Goal: Navigation & Orientation: Find specific page/section

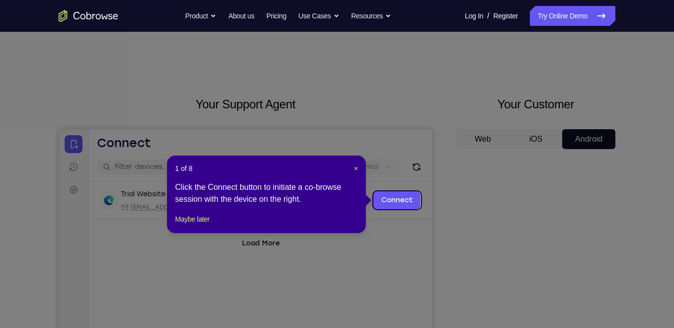
click at [358, 166] on div "1 of 8 × Click the Connect button to initiate a co-browse session with the devi…" at bounding box center [266, 195] width 199 height 78
click at [355, 167] on span "×" at bounding box center [356, 168] width 4 height 8
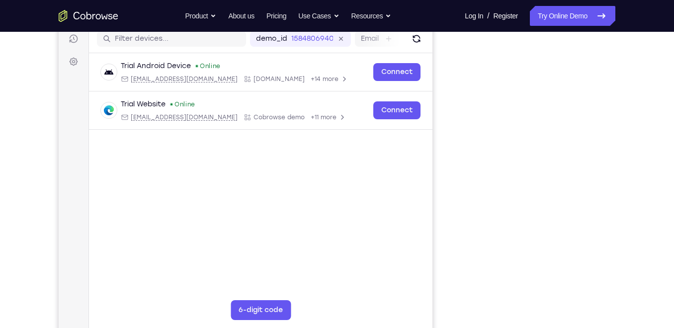
scroll to position [129, 0]
click at [620, 170] on div "Your Support Agent Your Customer Web iOS Android Next Steps We’d be happy to gi…" at bounding box center [337, 230] width 636 height 655
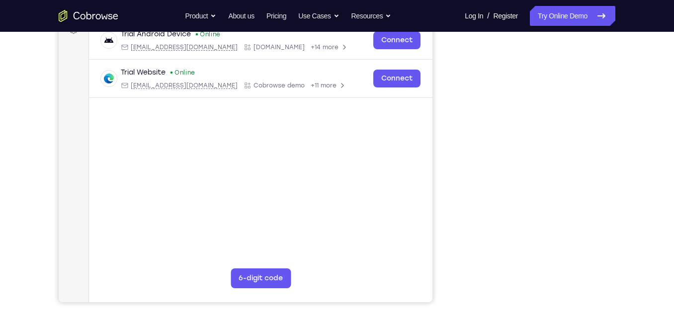
scroll to position [159, 0]
click at [625, 169] on div "Your Support Agent Your Customer Web iOS Android Next Steps We’d be happy to gi…" at bounding box center [337, 199] width 636 height 655
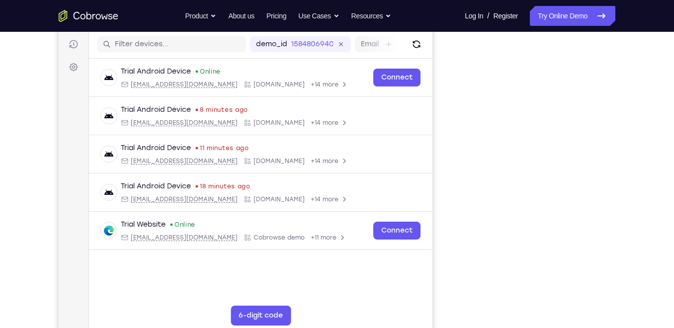
scroll to position [125, 0]
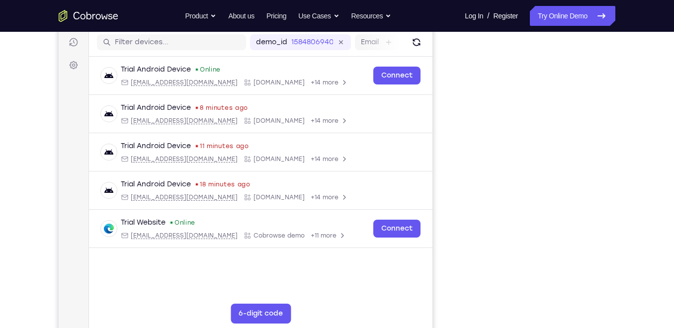
click at [543, 26] on nav "Go back Powerful, Flexible and Trustworthy. Avoid all extra friction for both A…" at bounding box center [337, 16] width 674 height 32
click at [549, 19] on link "Try Online Demo" at bounding box center [572, 16] width 85 height 20
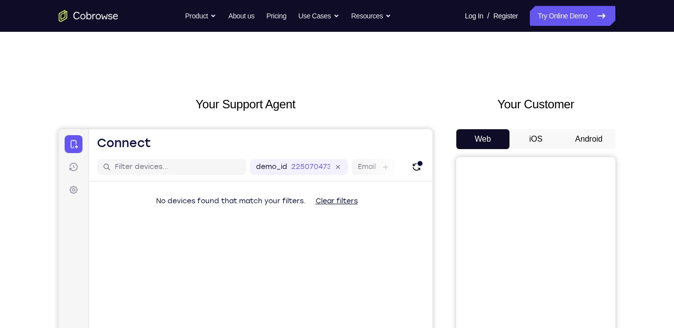
click at [581, 147] on button "Android" at bounding box center [588, 139] width 53 height 20
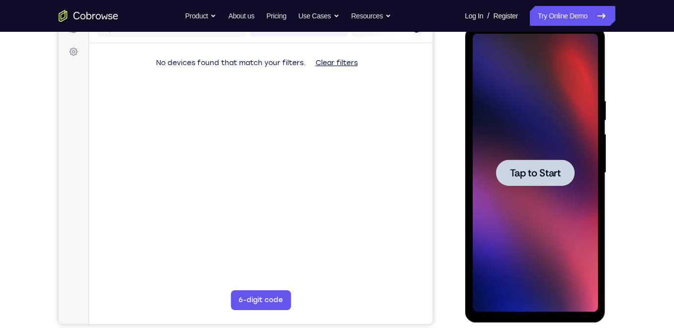
scroll to position [139, 0]
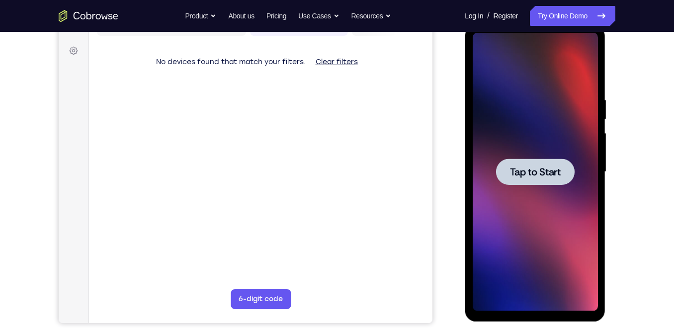
click at [566, 158] on div at bounding box center [534, 171] width 79 height 26
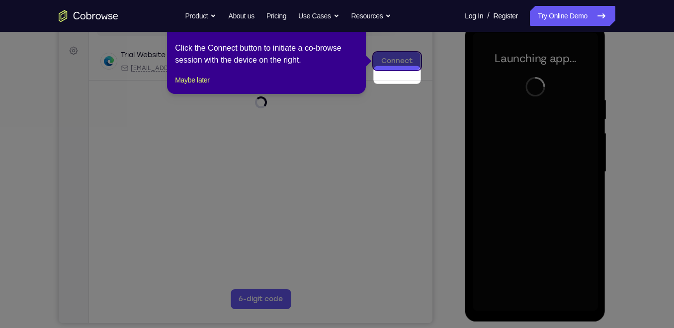
scroll to position [117, 0]
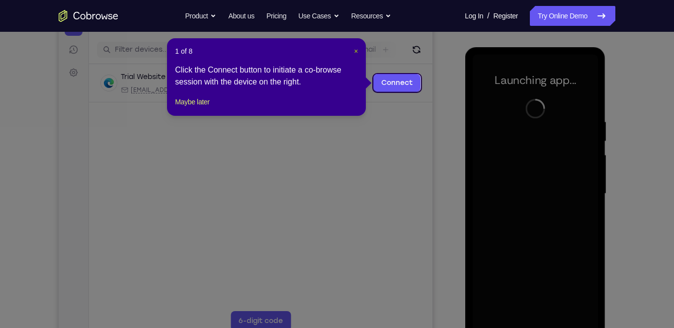
click at [357, 47] on span "×" at bounding box center [356, 51] width 4 height 8
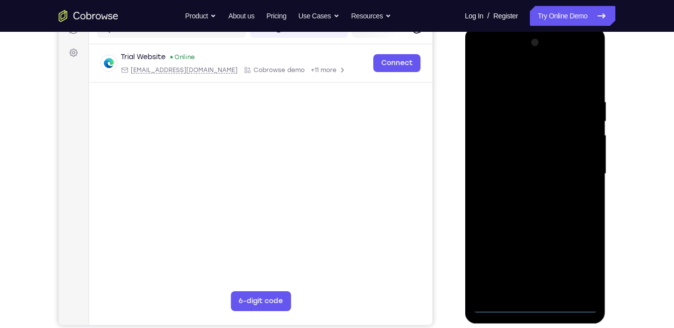
scroll to position [139, 0]
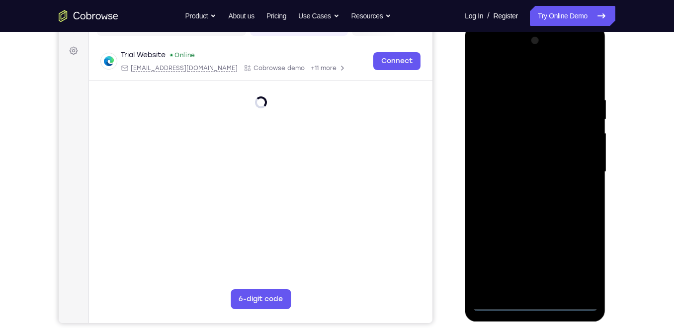
click at [536, 301] on div at bounding box center [534, 172] width 125 height 278
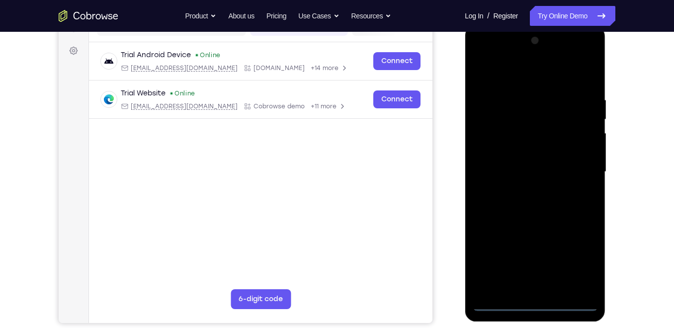
click at [580, 260] on div at bounding box center [534, 172] width 125 height 278
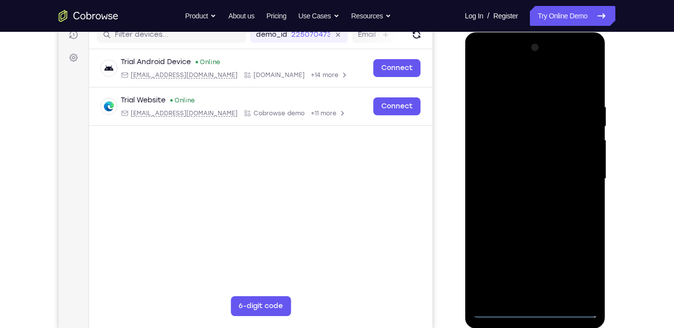
click at [536, 80] on div at bounding box center [534, 179] width 125 height 278
click at [484, 148] on div at bounding box center [534, 179] width 125 height 278
click at [533, 166] on div at bounding box center [534, 179] width 125 height 278
click at [536, 166] on div at bounding box center [534, 179] width 125 height 278
click at [543, 171] on div at bounding box center [534, 179] width 125 height 278
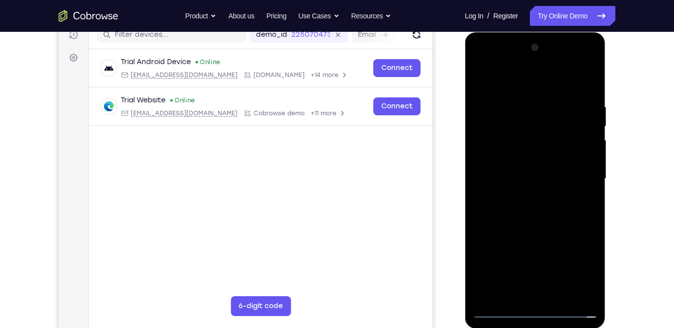
click at [543, 171] on div at bounding box center [534, 179] width 125 height 278
click at [533, 140] on div at bounding box center [534, 179] width 125 height 278
click at [534, 174] on div at bounding box center [534, 179] width 125 height 278
click at [542, 179] on div at bounding box center [534, 179] width 125 height 278
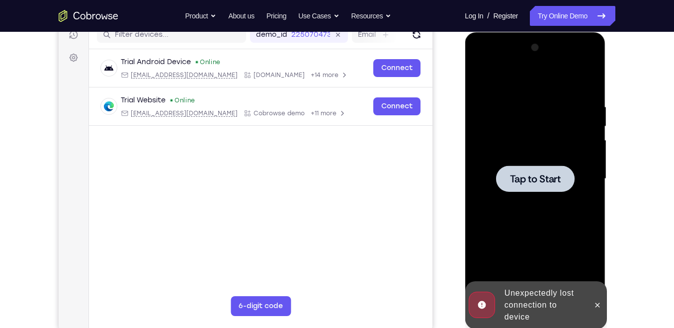
click at [533, 214] on div at bounding box center [534, 179] width 125 height 278
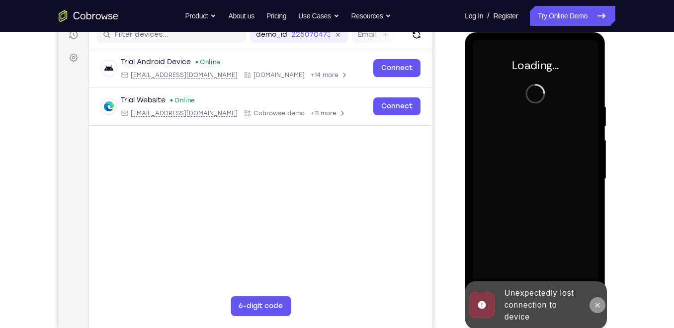
click at [595, 308] on icon at bounding box center [597, 305] width 8 height 8
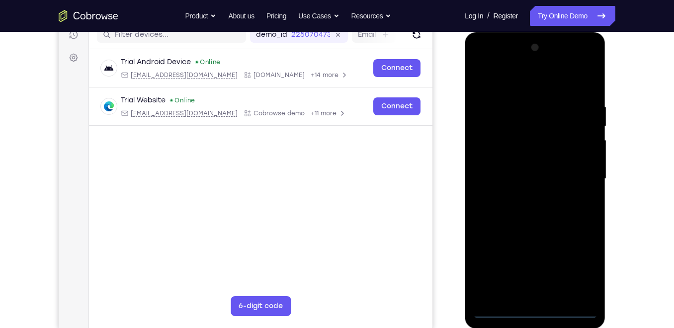
click at [538, 313] on div at bounding box center [534, 179] width 125 height 278
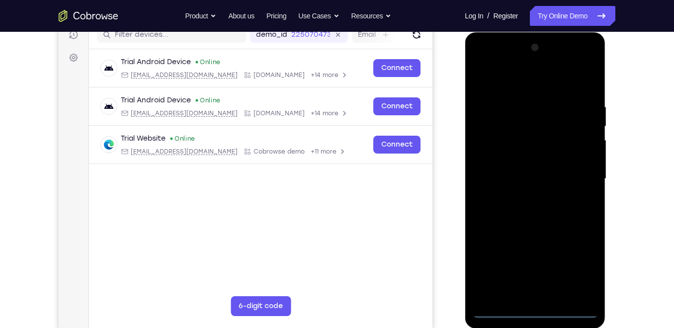
click at [577, 263] on div at bounding box center [534, 179] width 125 height 278
click at [520, 85] on div at bounding box center [534, 179] width 125 height 278
click at [488, 148] on div at bounding box center [534, 179] width 125 height 278
click at [542, 177] on div at bounding box center [534, 179] width 125 height 278
click at [535, 197] on div at bounding box center [534, 179] width 125 height 278
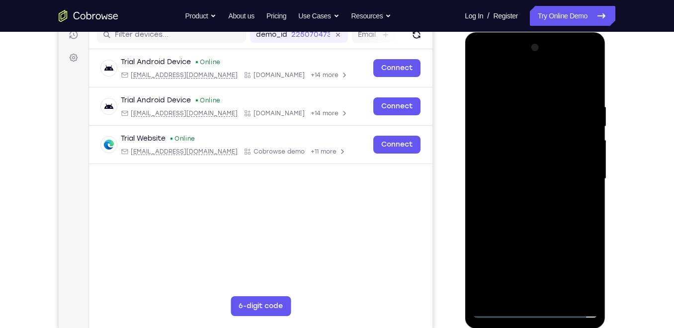
click at [541, 186] on div at bounding box center [534, 179] width 125 height 278
click at [541, 183] on div at bounding box center [534, 179] width 125 height 278
click at [527, 178] on div at bounding box center [534, 179] width 125 height 278
click at [583, 179] on div at bounding box center [534, 179] width 125 height 278
drag, startPoint x: 551, startPoint y: 194, endPoint x: 556, endPoint y: 154, distance: 40.5
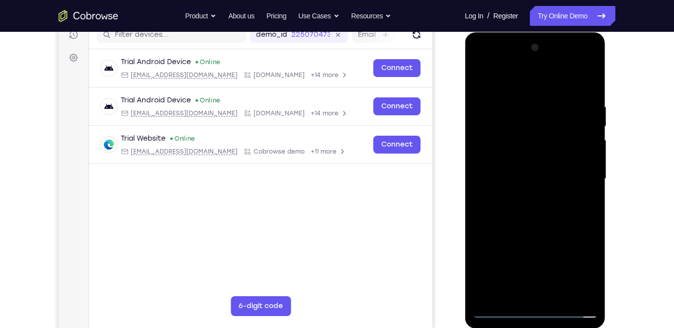
click at [556, 154] on div at bounding box center [534, 179] width 125 height 278
click at [532, 200] on div at bounding box center [534, 179] width 125 height 278
click at [533, 219] on div at bounding box center [534, 179] width 125 height 278
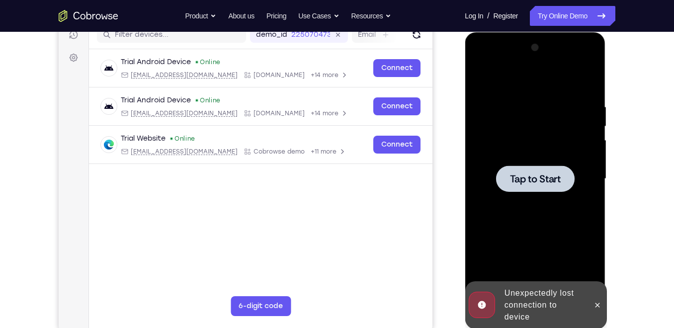
click at [542, 248] on div at bounding box center [534, 179] width 125 height 278
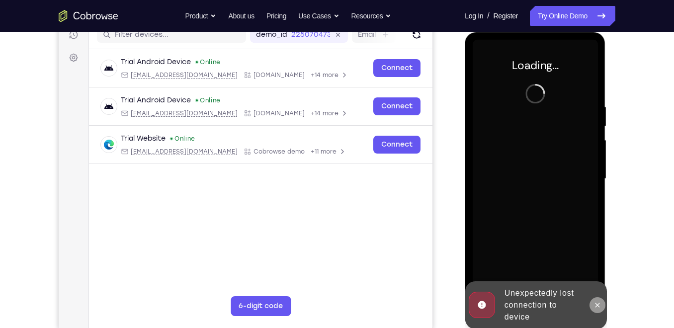
click at [594, 304] on icon at bounding box center [597, 305] width 8 height 8
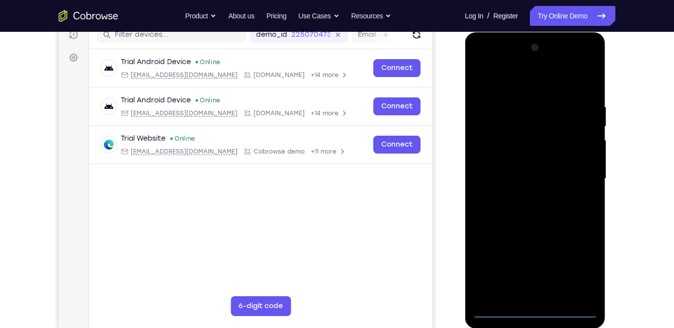
click at [537, 311] on div at bounding box center [534, 179] width 125 height 278
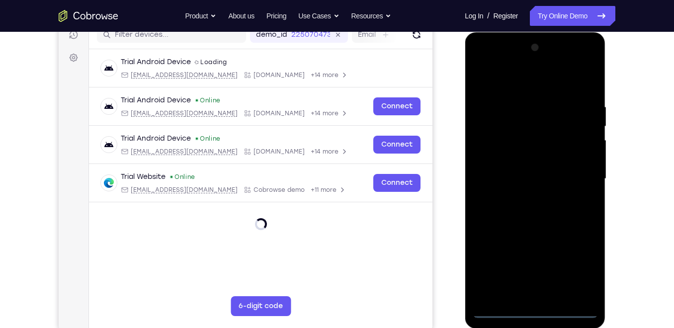
click at [574, 264] on div at bounding box center [534, 179] width 125 height 278
click at [515, 81] on div at bounding box center [534, 179] width 125 height 278
click at [491, 154] on div at bounding box center [534, 179] width 125 height 278
click at [545, 178] on div at bounding box center [534, 179] width 125 height 278
click at [536, 186] on div at bounding box center [534, 179] width 125 height 278
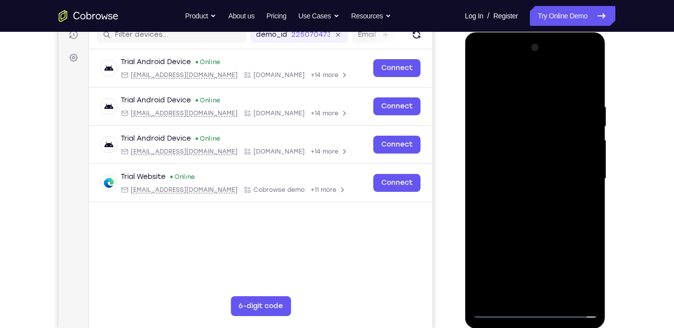
click at [529, 181] on div at bounding box center [534, 179] width 125 height 278
click at [526, 221] on div at bounding box center [534, 179] width 125 height 278
click at [548, 206] on div at bounding box center [534, 179] width 125 height 278
click at [543, 220] on div at bounding box center [534, 179] width 125 height 278
click at [544, 186] on div at bounding box center [534, 179] width 125 height 278
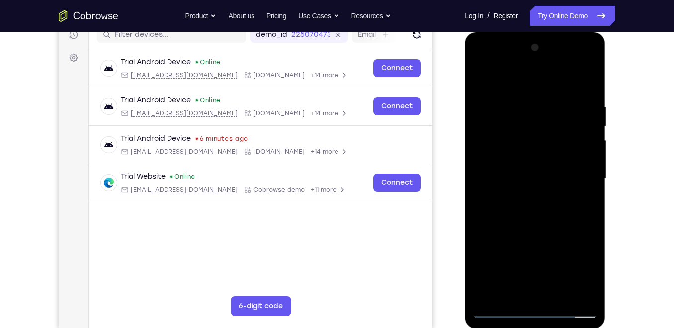
click at [544, 201] on div at bounding box center [534, 179] width 125 height 278
click at [537, 220] on div at bounding box center [534, 179] width 125 height 278
click at [498, 90] on div at bounding box center [534, 179] width 125 height 278
click at [586, 77] on div at bounding box center [534, 179] width 125 height 278
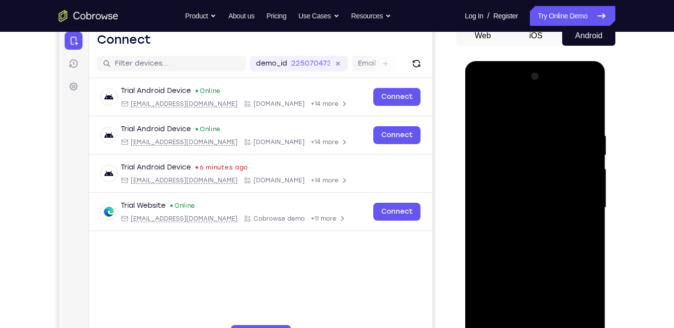
scroll to position [101, 0]
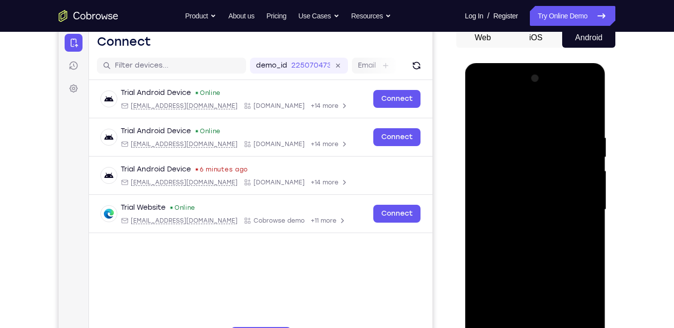
click at [590, 93] on div at bounding box center [534, 210] width 125 height 278
click at [579, 280] on div at bounding box center [534, 210] width 125 height 278
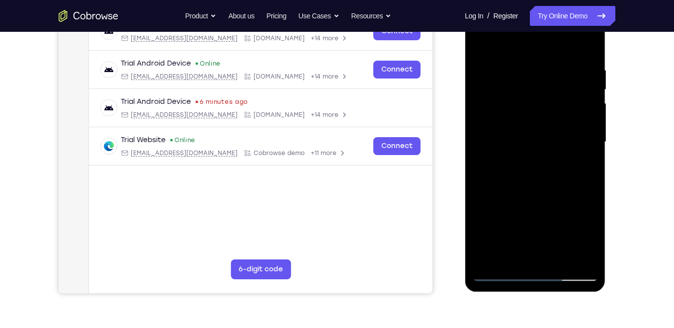
scroll to position [169, 0]
click at [573, 158] on div at bounding box center [534, 141] width 125 height 278
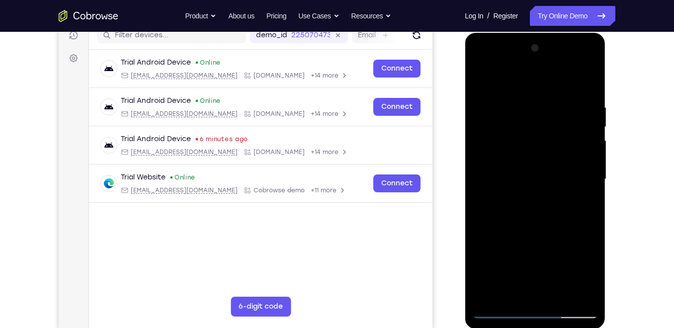
scroll to position [131, 0]
click at [535, 68] on div at bounding box center [534, 180] width 125 height 278
click at [531, 84] on div at bounding box center [534, 180] width 125 height 278
click at [487, 75] on div at bounding box center [534, 180] width 125 height 278
click at [578, 155] on div at bounding box center [534, 180] width 125 height 278
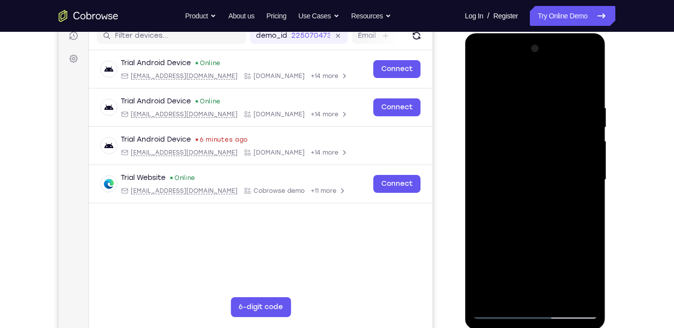
click at [543, 270] on div at bounding box center [534, 180] width 125 height 278
click at [574, 252] on div at bounding box center [534, 180] width 125 height 278
click at [579, 151] on div at bounding box center [534, 180] width 125 height 278
click at [505, 78] on div at bounding box center [534, 180] width 125 height 278
drag, startPoint x: 578, startPoint y: 196, endPoint x: 507, endPoint y: 195, distance: 71.1
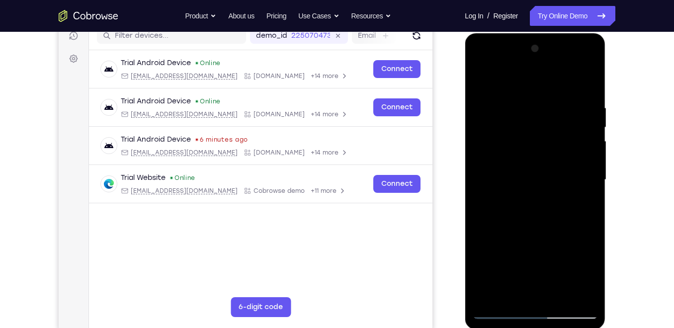
click at [507, 195] on div at bounding box center [534, 180] width 125 height 278
click at [505, 79] on div at bounding box center [534, 180] width 125 height 278
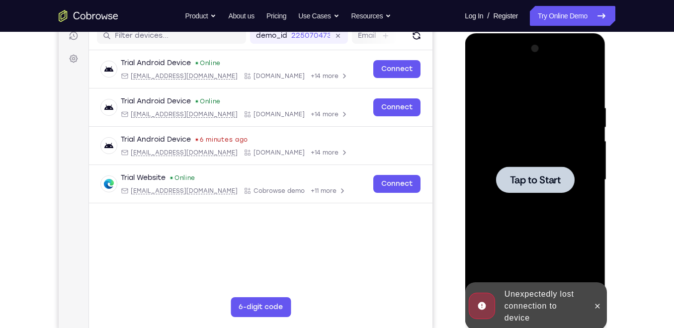
click at [507, 80] on div at bounding box center [534, 180] width 125 height 278
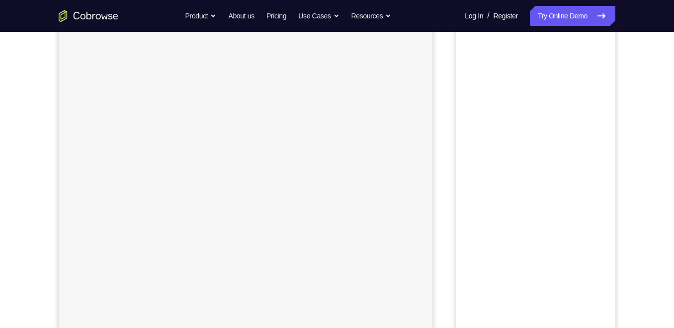
scroll to position [85, 0]
drag, startPoint x: 447, startPoint y: 85, endPoint x: 581, endPoint y: 59, distance: 136.8
drag, startPoint x: 581, startPoint y: 59, endPoint x: 586, endPoint y: 55, distance: 6.4
click at [586, 55] on button "Android" at bounding box center [588, 54] width 53 height 20
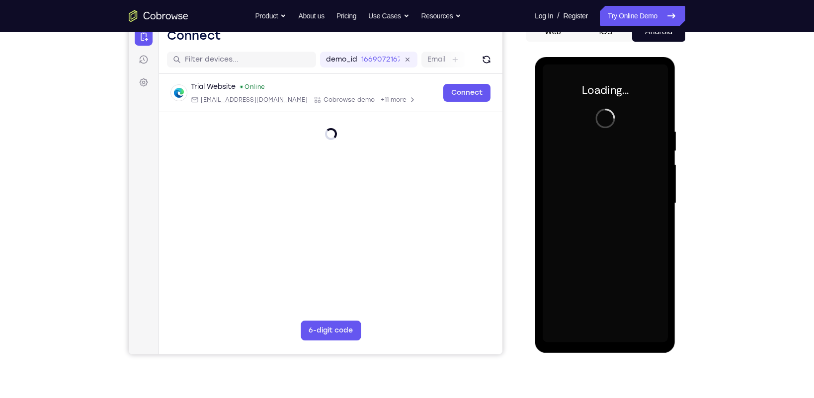
scroll to position [0, 0]
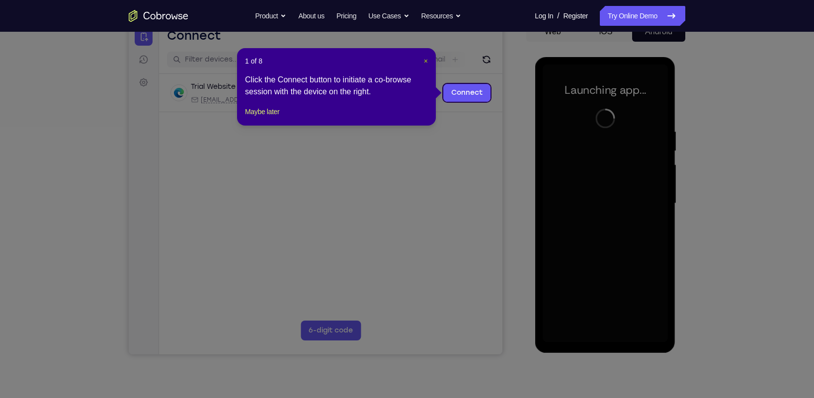
click at [427, 61] on span "×" at bounding box center [426, 61] width 4 height 8
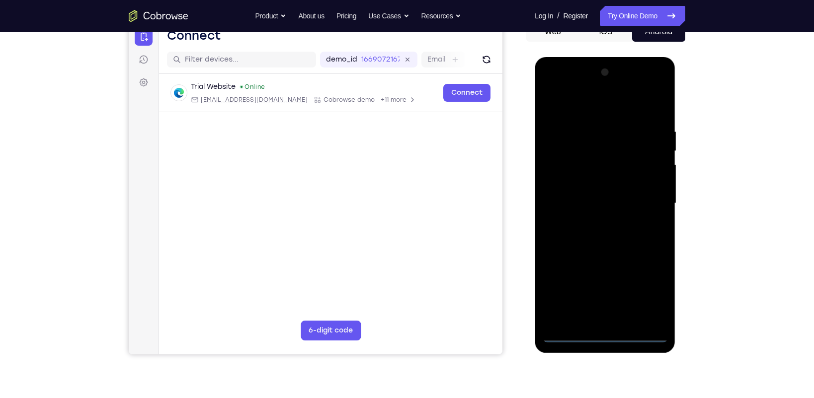
click at [609, 327] on div at bounding box center [604, 204] width 125 height 278
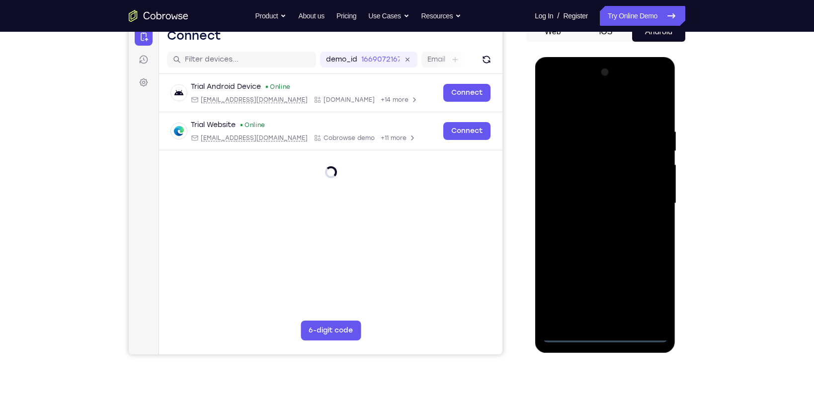
click at [607, 327] on div at bounding box center [604, 204] width 125 height 278
click at [649, 297] on div at bounding box center [604, 204] width 125 height 278
click at [589, 104] on div at bounding box center [604, 204] width 125 height 278
click at [566, 175] on div at bounding box center [604, 204] width 125 height 278
click at [603, 205] on div at bounding box center [604, 204] width 125 height 278
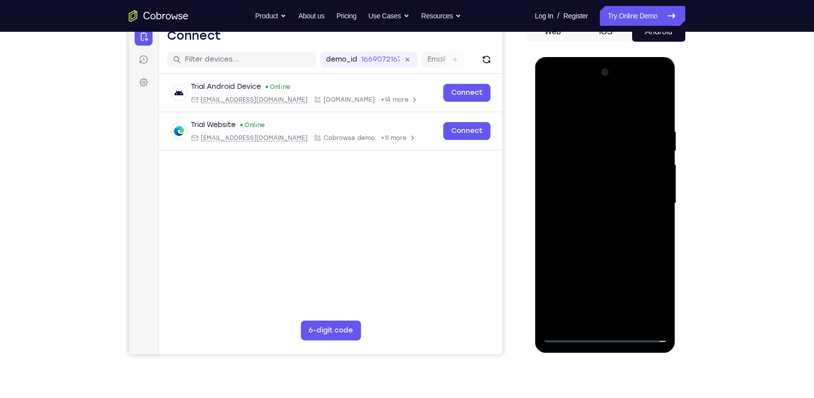
click at [605, 216] on div at bounding box center [604, 204] width 125 height 278
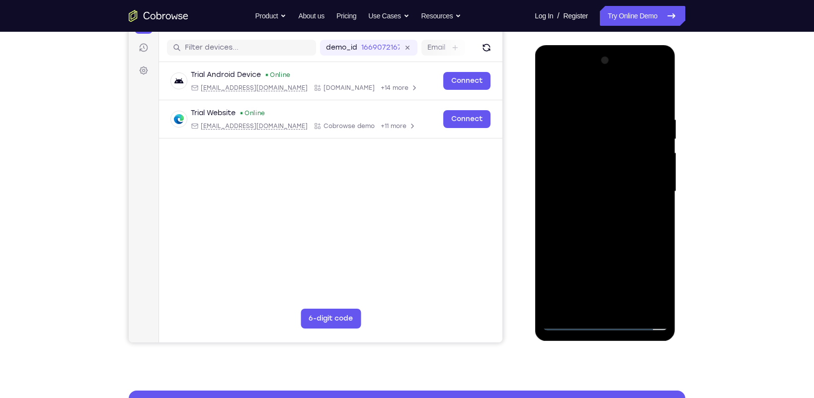
click at [508, 221] on div "Your Support Agent Your Customer Web iOS Android" at bounding box center [407, 159] width 556 height 367
click at [529, 199] on div at bounding box center [605, 191] width 159 height 306
click at [599, 199] on div at bounding box center [604, 192] width 125 height 278
click at [625, 210] on div at bounding box center [604, 192] width 125 height 278
click at [621, 236] on div at bounding box center [604, 192] width 125 height 278
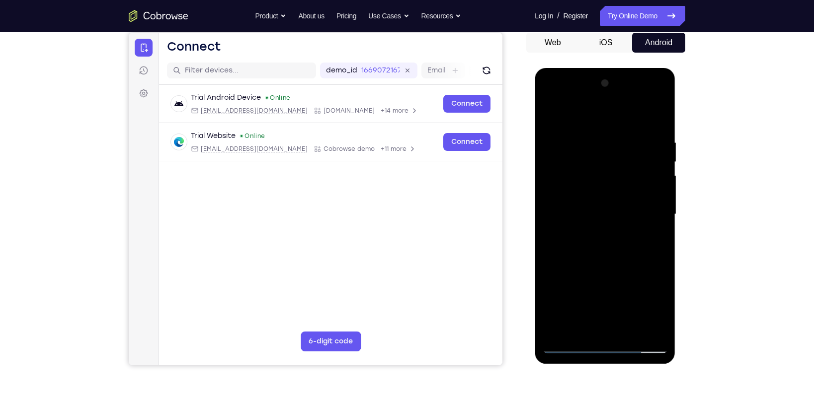
scroll to position [90, 0]
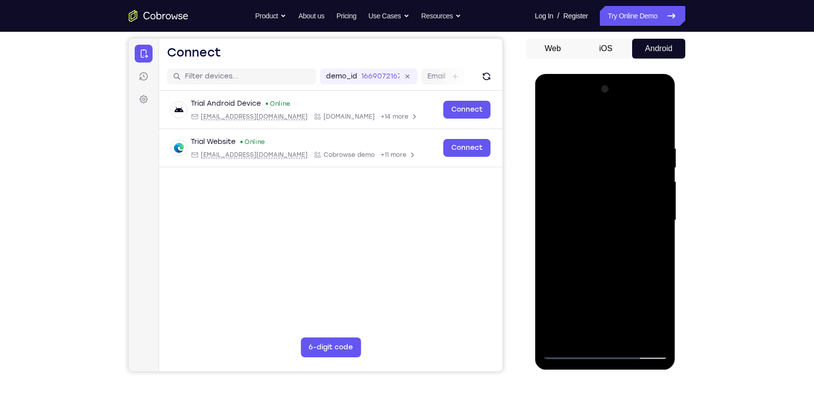
click at [618, 133] on div at bounding box center [604, 220] width 125 height 278
click at [664, 118] on div at bounding box center [604, 220] width 125 height 278
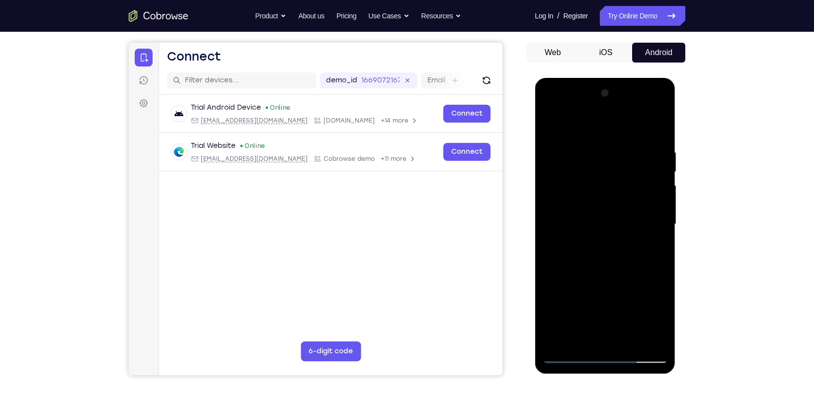
scroll to position [86, 0]
click at [577, 215] on div at bounding box center [604, 225] width 125 height 278
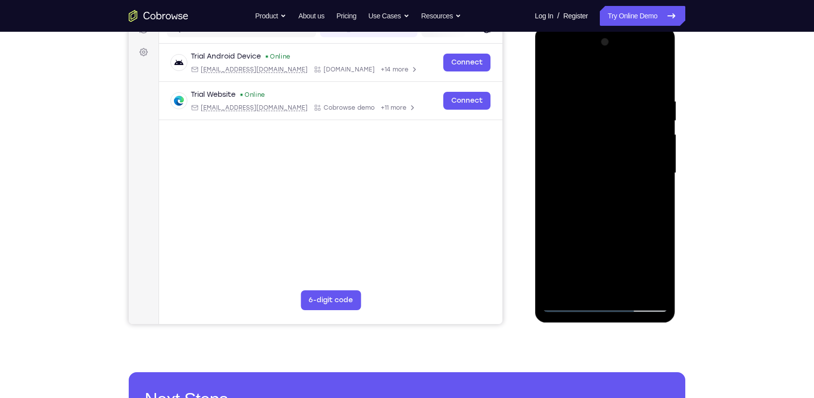
scroll to position [138, 0]
click at [553, 183] on div at bounding box center [604, 173] width 125 height 278
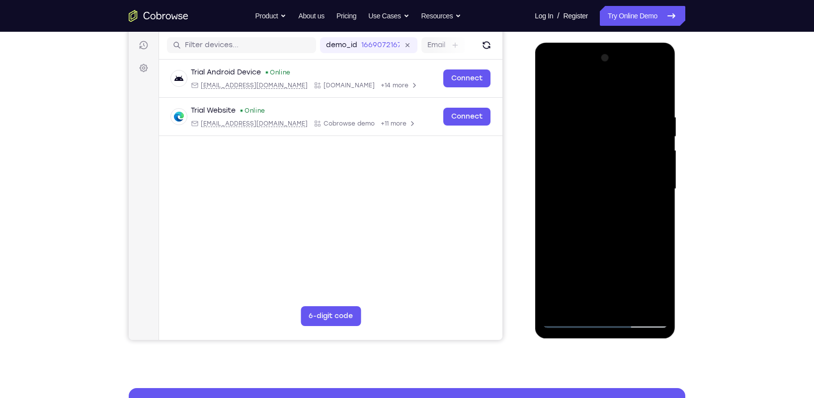
scroll to position [110, 0]
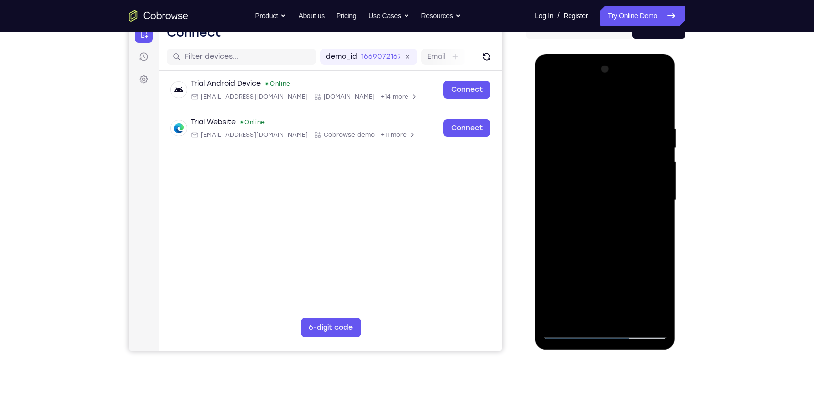
click at [634, 102] on div at bounding box center [604, 201] width 125 height 278
drag, startPoint x: 592, startPoint y: 185, endPoint x: 599, endPoint y: 96, distance: 89.2
click at [599, 96] on div at bounding box center [604, 201] width 125 height 278
click at [570, 222] on div at bounding box center [604, 201] width 125 height 278
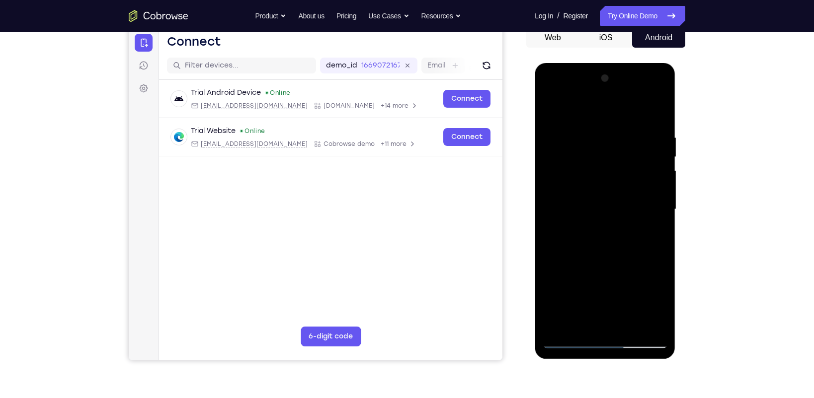
scroll to position [97, 0]
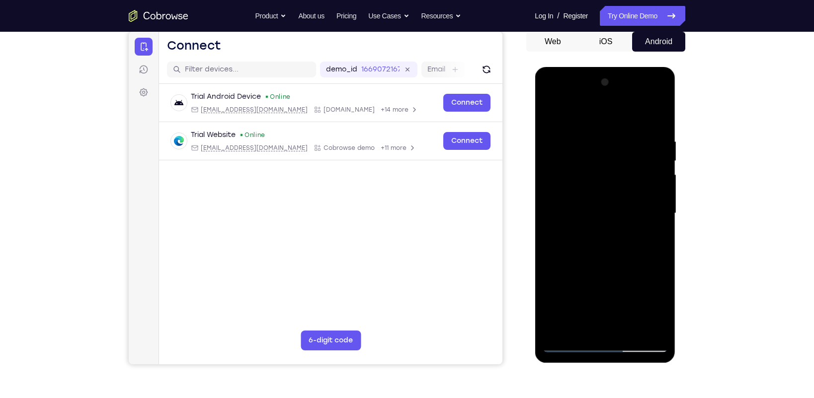
click at [551, 223] on div at bounding box center [604, 214] width 125 height 278
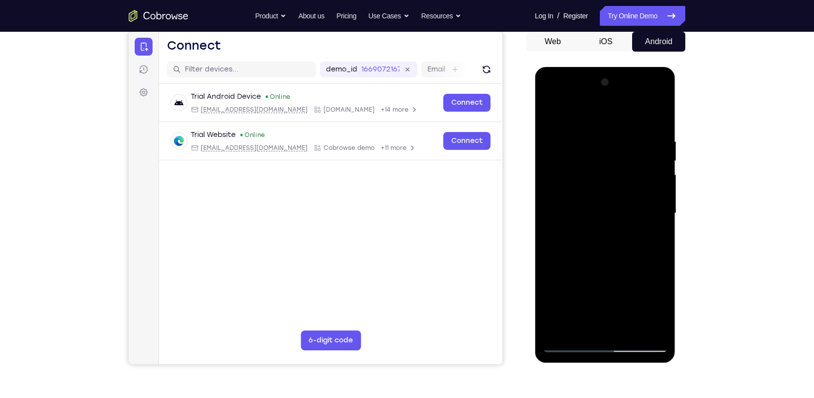
click at [551, 222] on div at bounding box center [604, 214] width 125 height 278
click at [554, 220] on div at bounding box center [604, 214] width 125 height 278
click at [550, 122] on div at bounding box center [604, 214] width 125 height 278
click at [650, 239] on div at bounding box center [604, 214] width 125 height 278
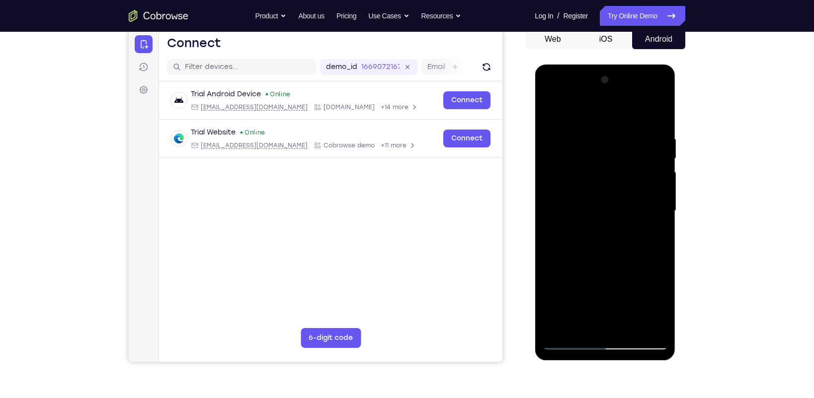
scroll to position [102, 0]
